Goal: Navigation & Orientation: Find specific page/section

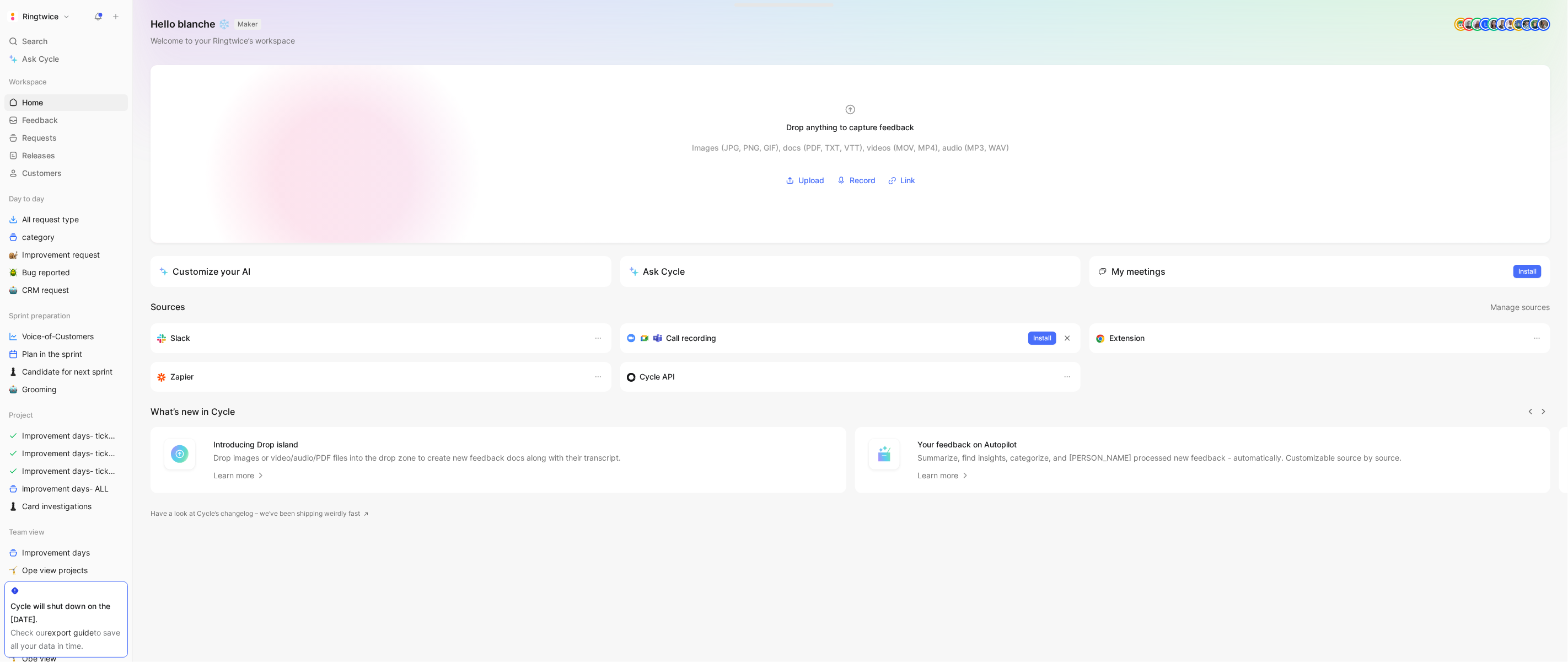
scroll to position [0, 1]
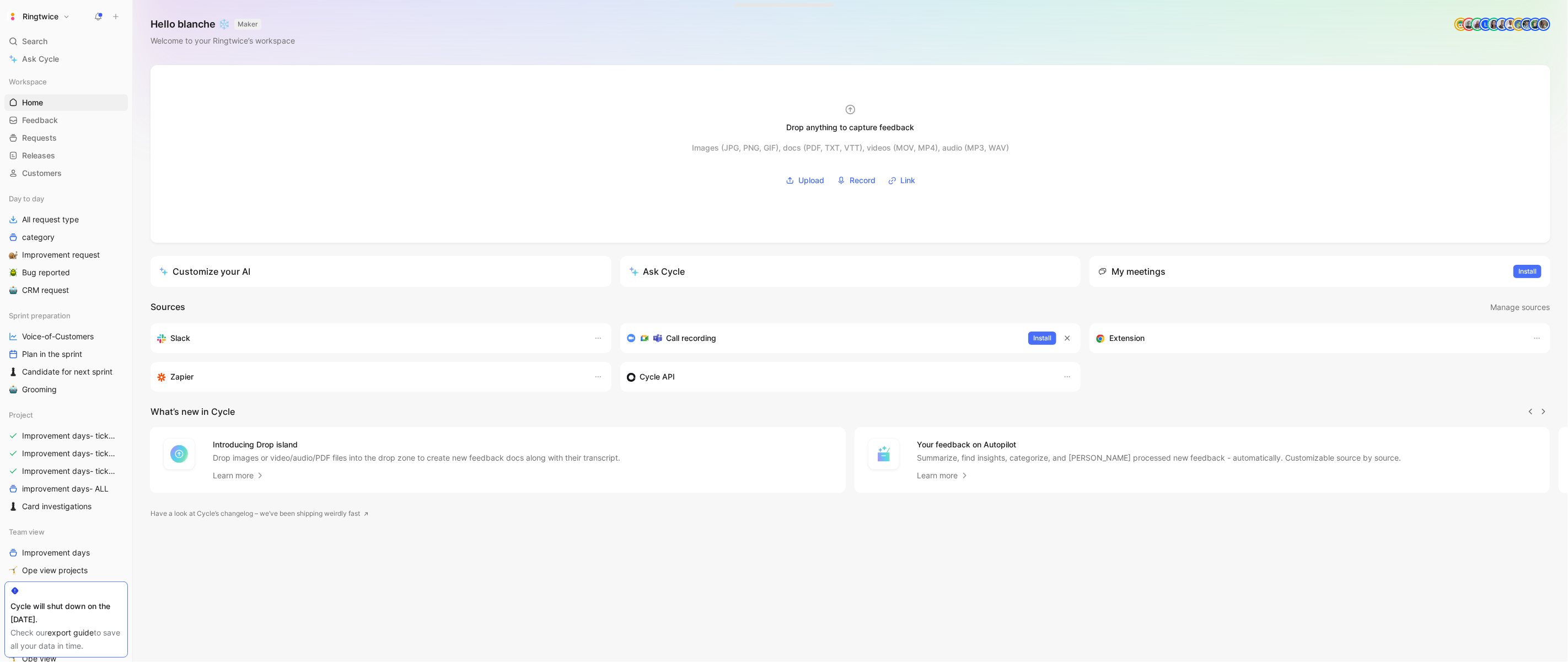
click at [92, 13] on button at bounding box center [98, 16] width 15 height 15
